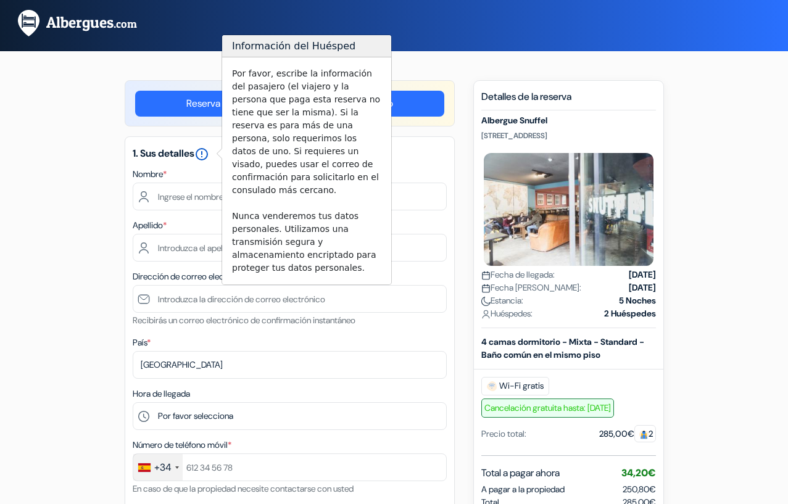
click at [209, 151] on icon "error_outline" at bounding box center [201, 154] width 15 height 15
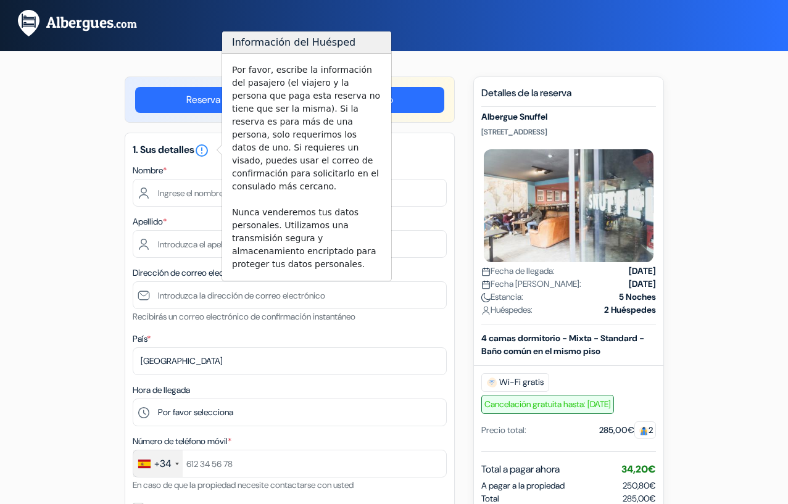
scroll to position [3, 0]
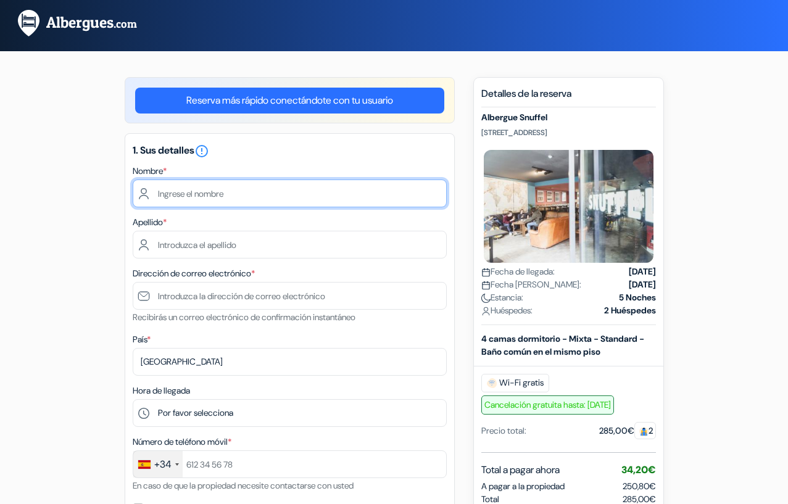
click at [199, 194] on input "text" at bounding box center [290, 194] width 314 height 28
type input "[PERSON_NAME]"
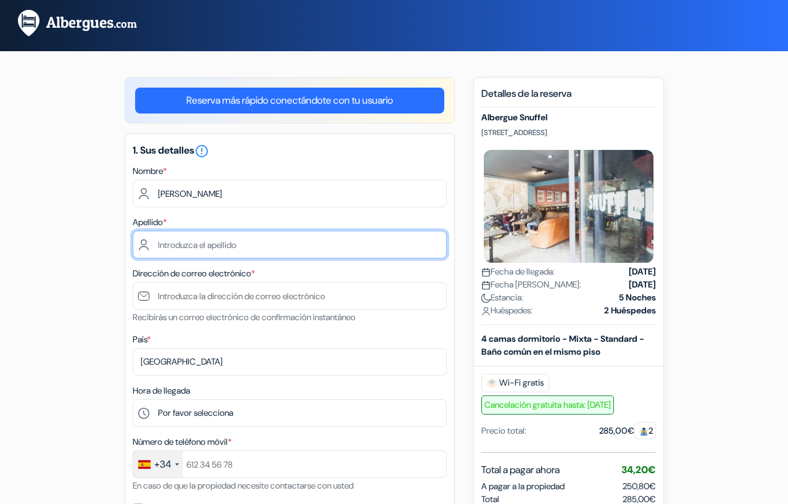
click at [194, 244] on input "text" at bounding box center [290, 245] width 314 height 28
type input "O"
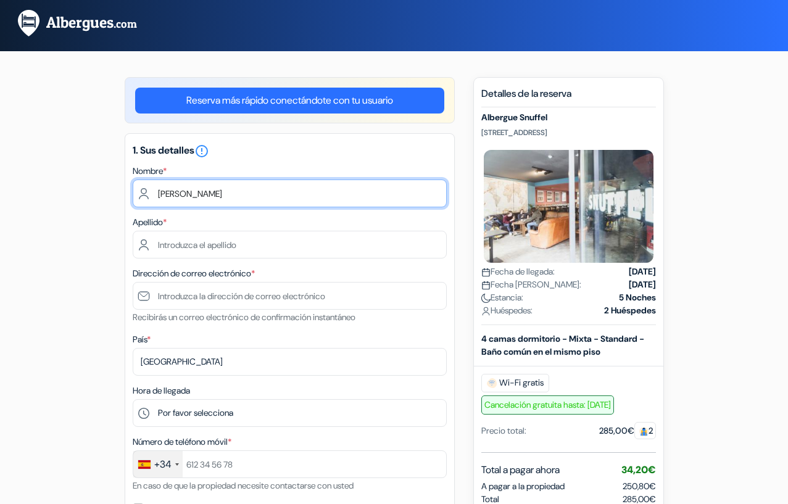
click at [189, 190] on input "[PERSON_NAME]" at bounding box center [290, 194] width 314 height 28
type input "G"
